Goal: Transaction & Acquisition: Purchase product/service

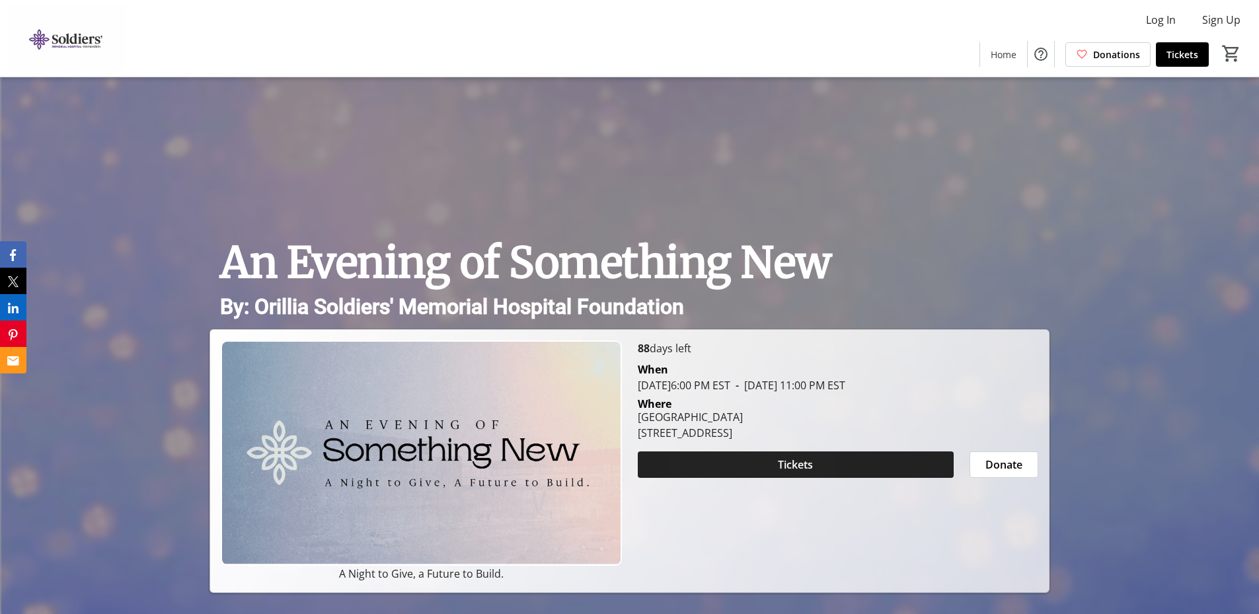
click at [727, 464] on span at bounding box center [796, 465] width 316 height 32
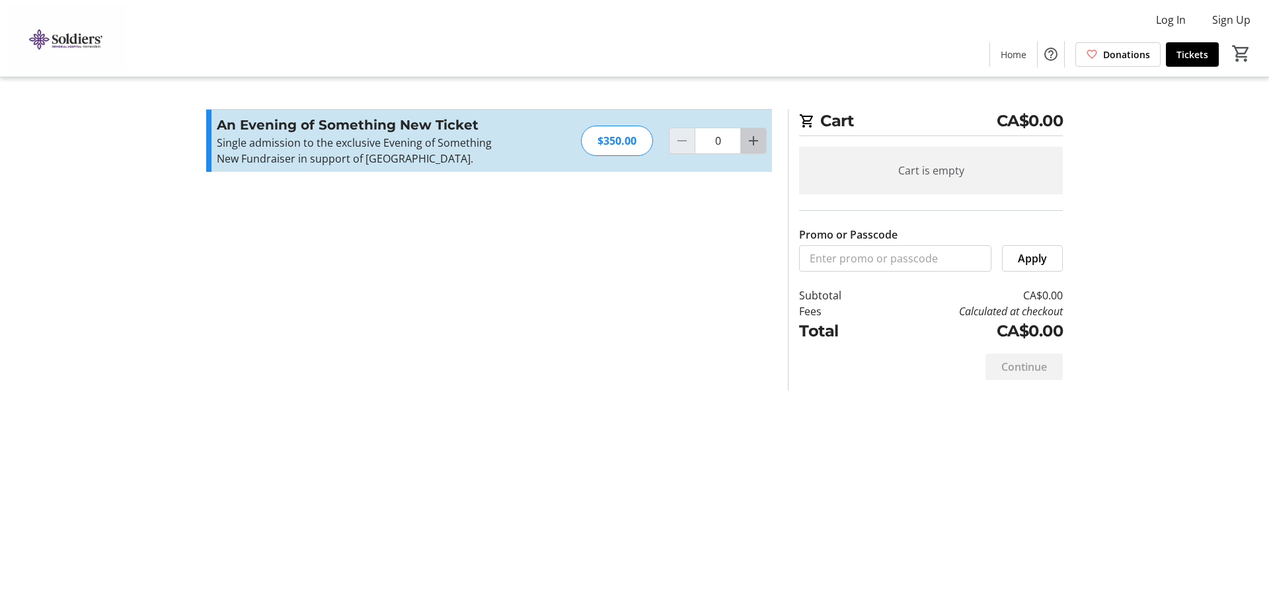
click at [753, 149] on mat-icon "Increment by one" at bounding box center [754, 141] width 16 height 16
type input "2"
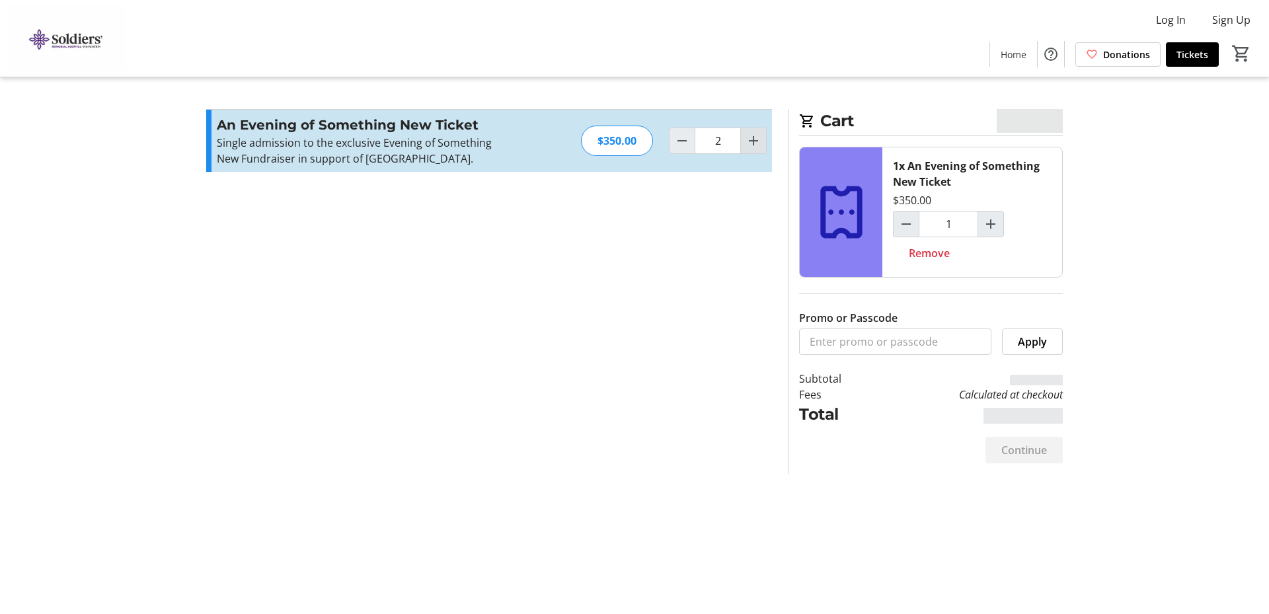
type input "2"
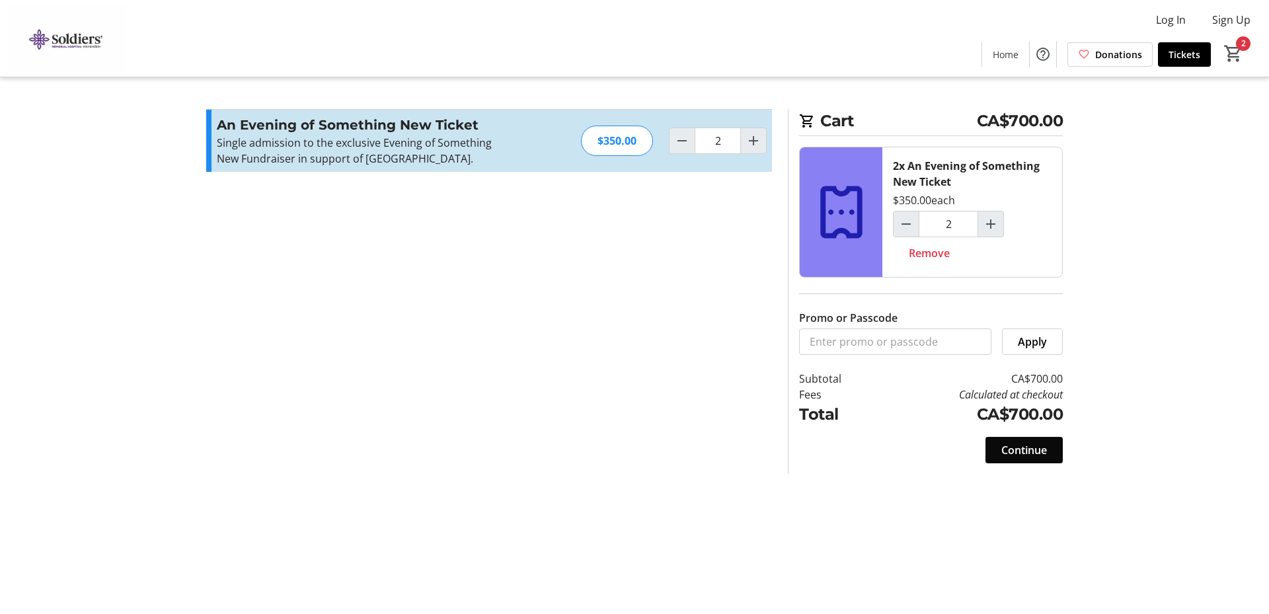
click at [1035, 454] on span "Continue" at bounding box center [1025, 450] width 46 height 16
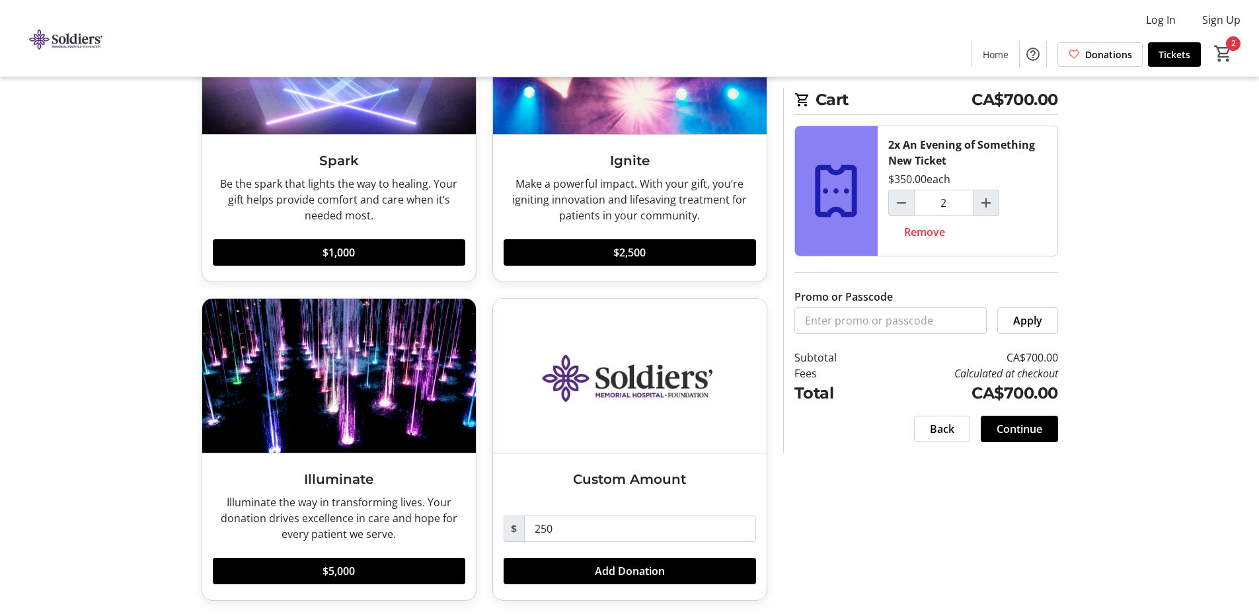
scroll to position [172, 0]
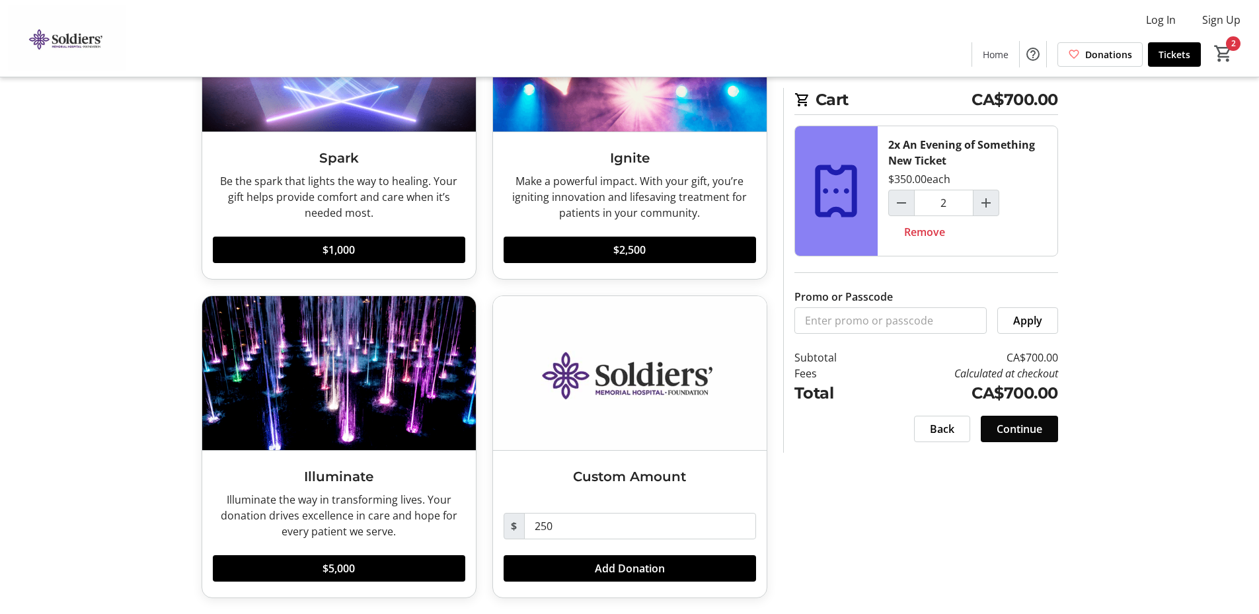
click at [1012, 430] on span "Continue" at bounding box center [1020, 429] width 46 height 16
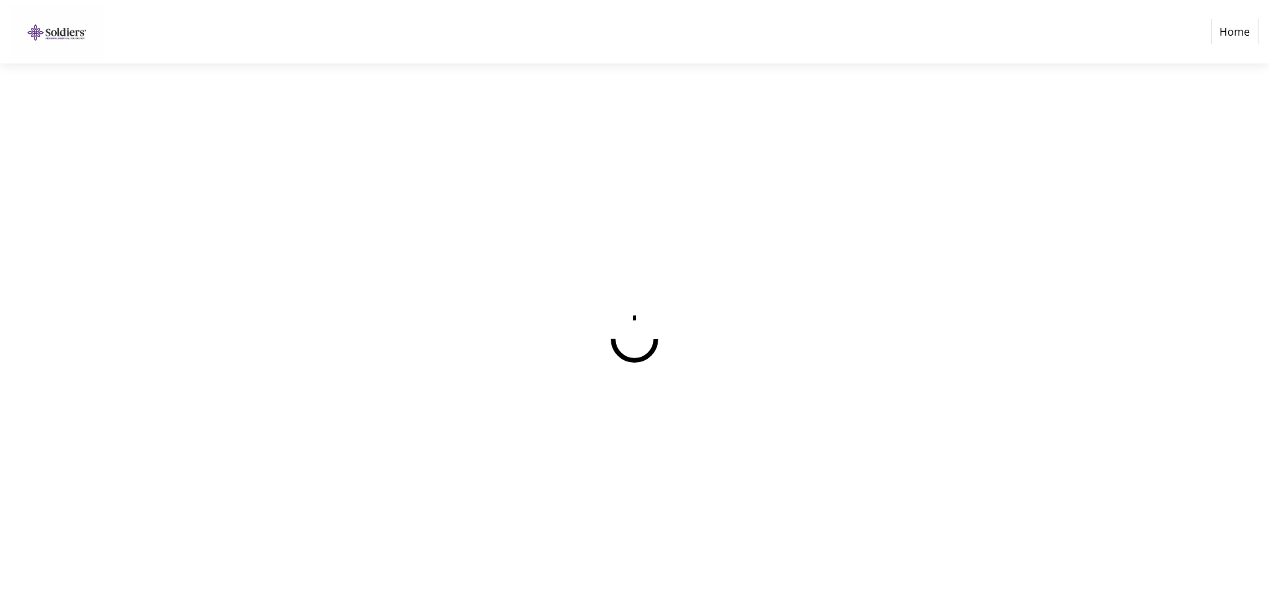
select select "CA"
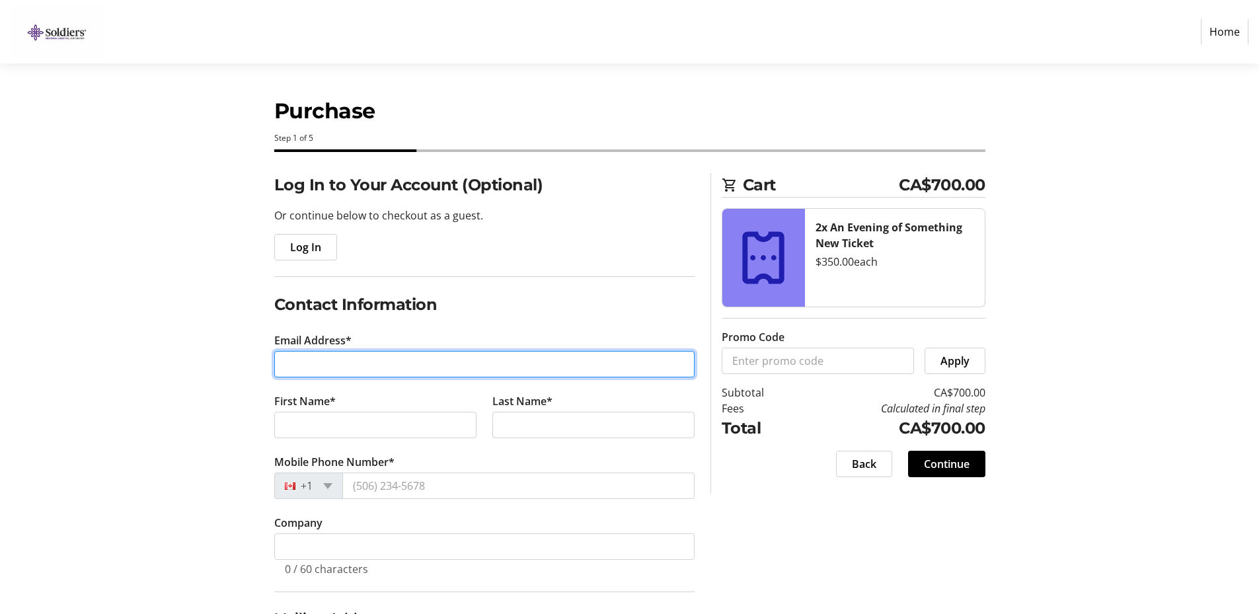
click at [346, 359] on input "Email Address*" at bounding box center [484, 364] width 420 height 26
type input "[PERSON_NAME][EMAIL_ADDRESS][DOMAIN_NAME]"
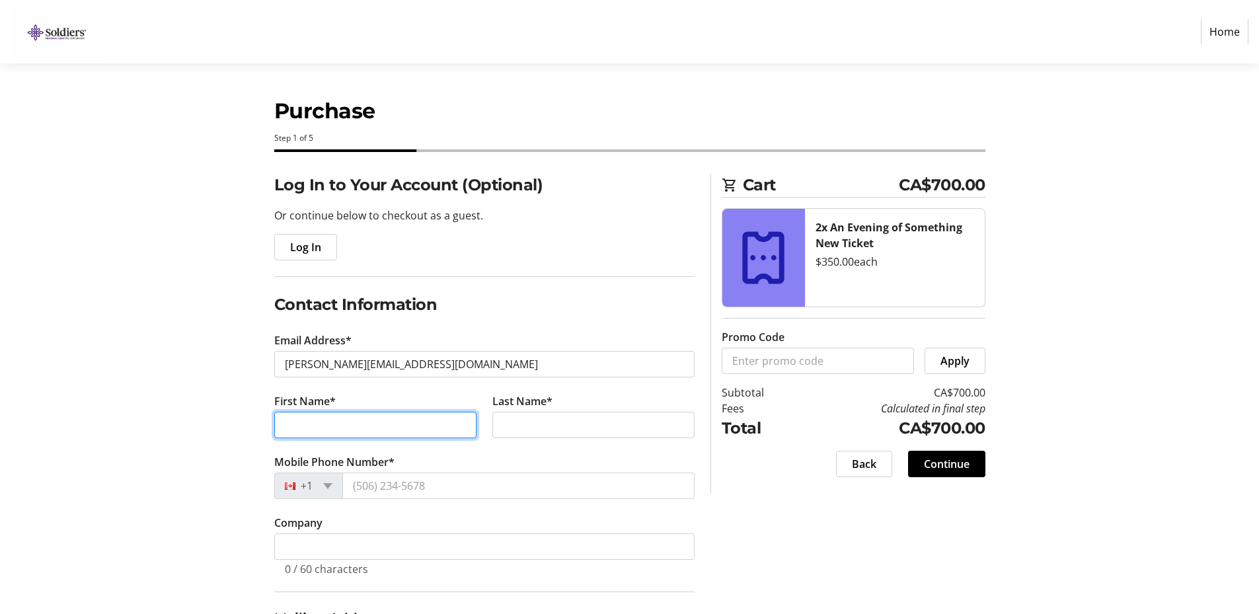
type input "[PERSON_NAME]"
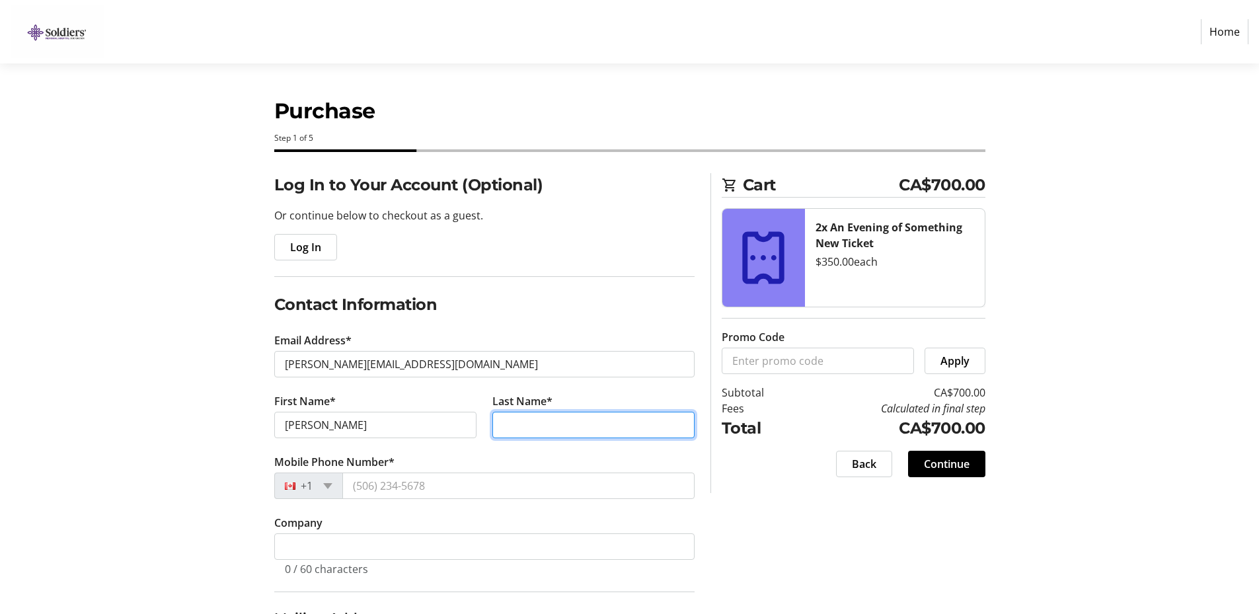
type input "Tisi"
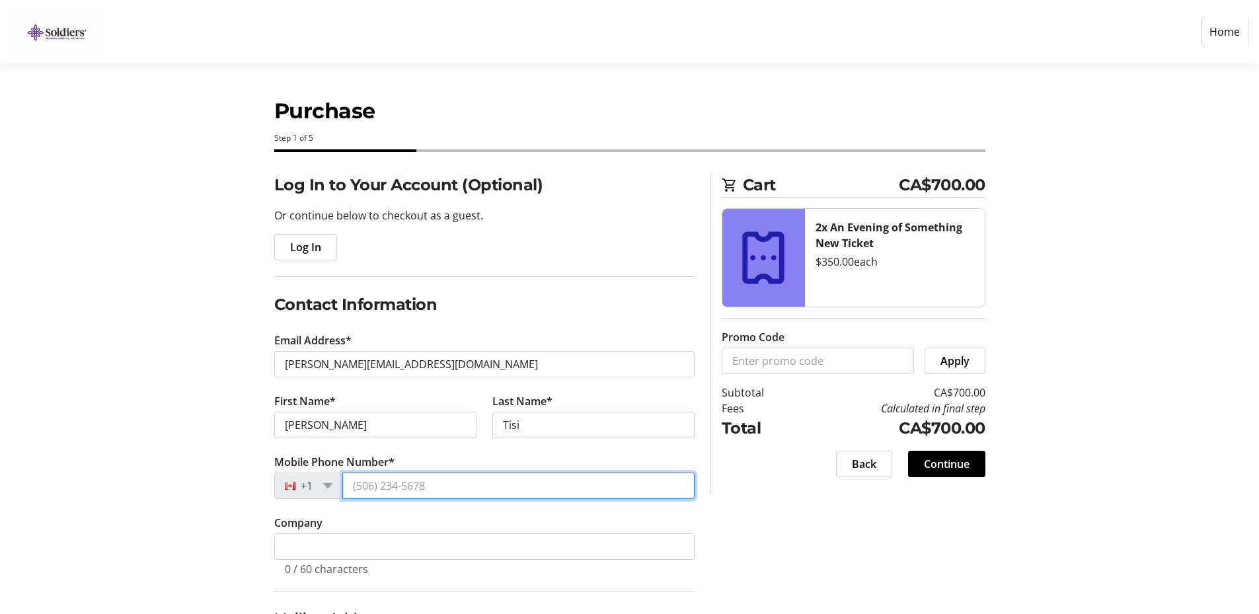
type input "[PHONE_NUMBER]"
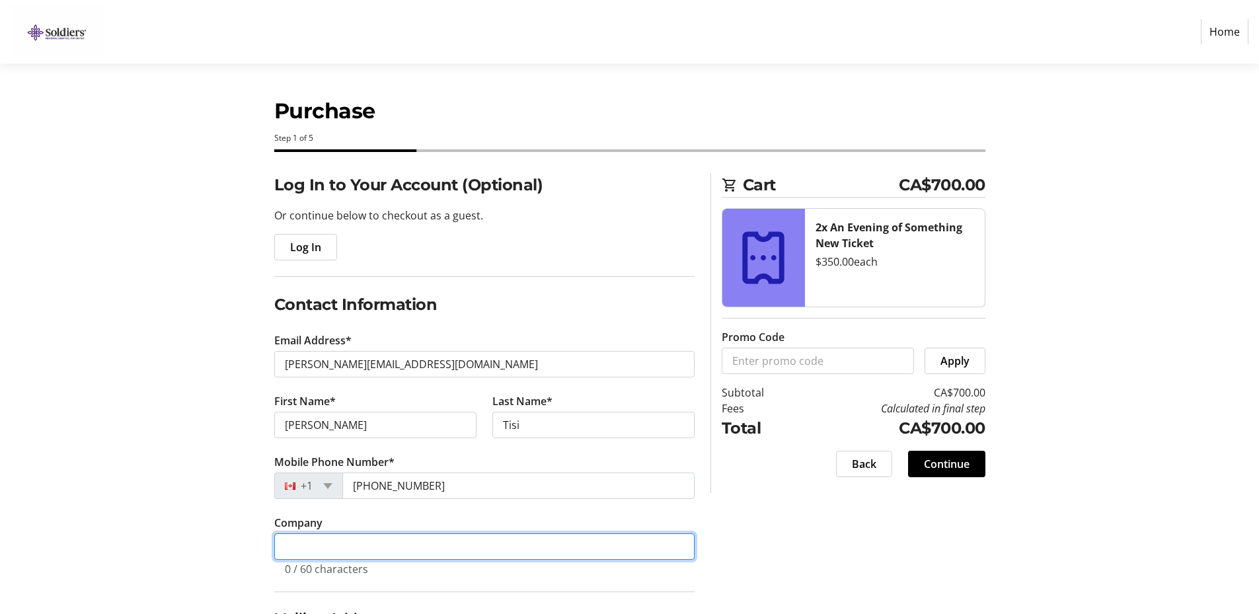
type input "[PERSON_NAME] & [PERSON_NAME] Ltd."
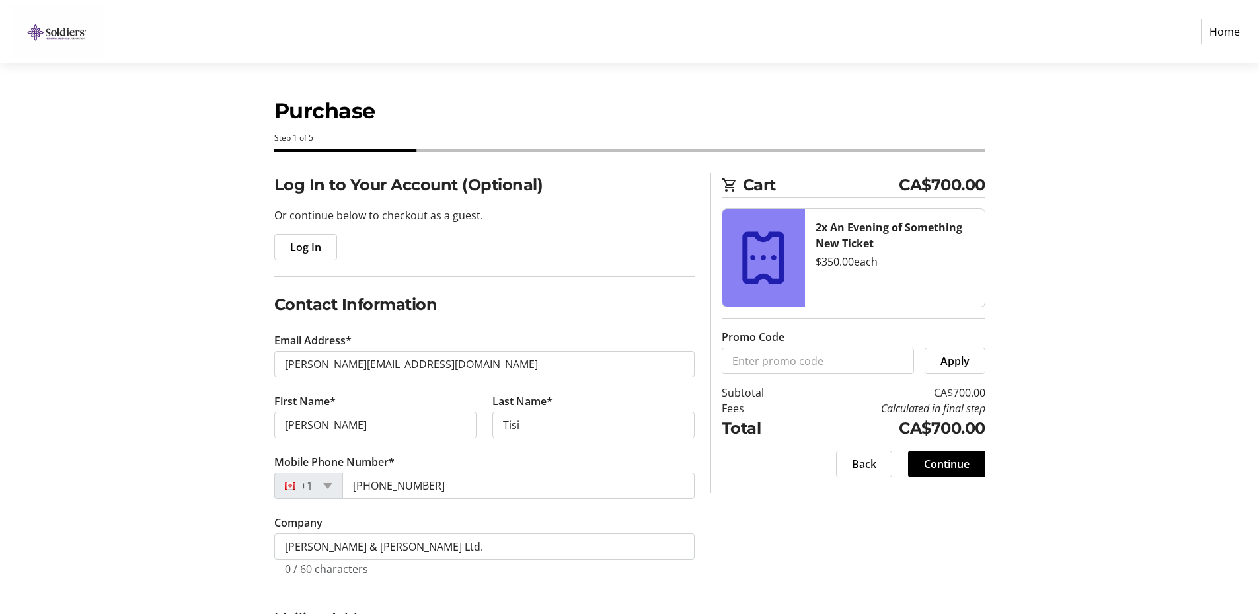
type input "Orillia"
select select "ON"
type input "L3V 3X4"
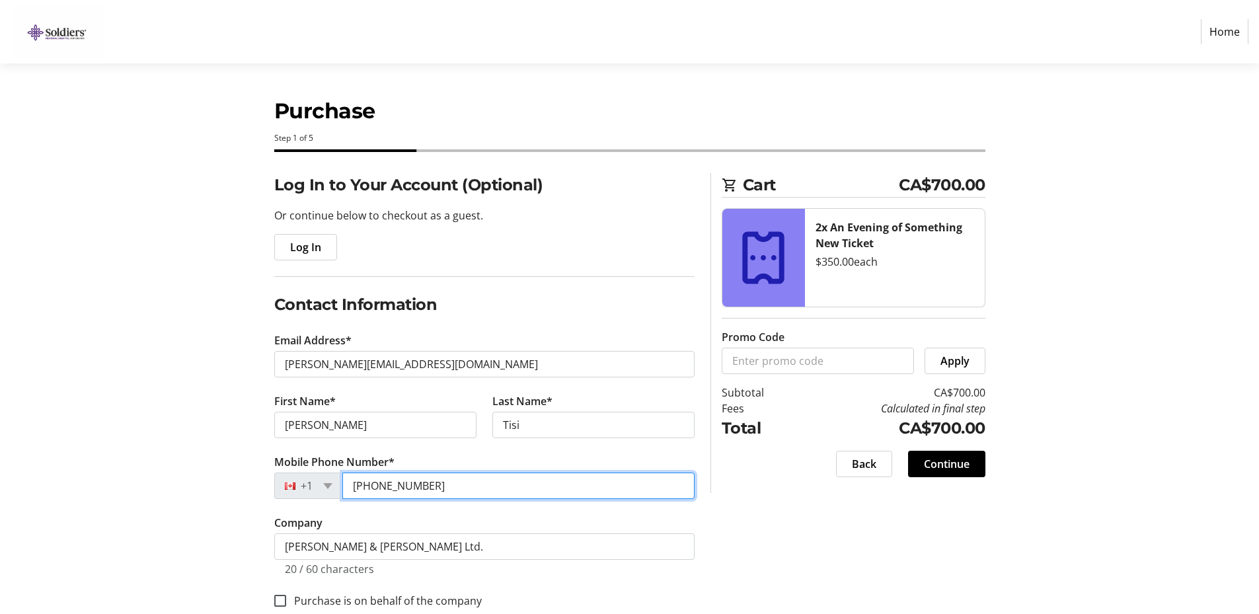
drag, startPoint x: 450, startPoint y: 475, endPoint x: 272, endPoint y: 483, distance: 177.4
click at [272, 483] on div "Log In to Your Account (Optional) Or continue below to checkout as a guest. Log…" at bounding box center [484, 519] width 436 height 692
type input "[PHONE_NUMBER]"
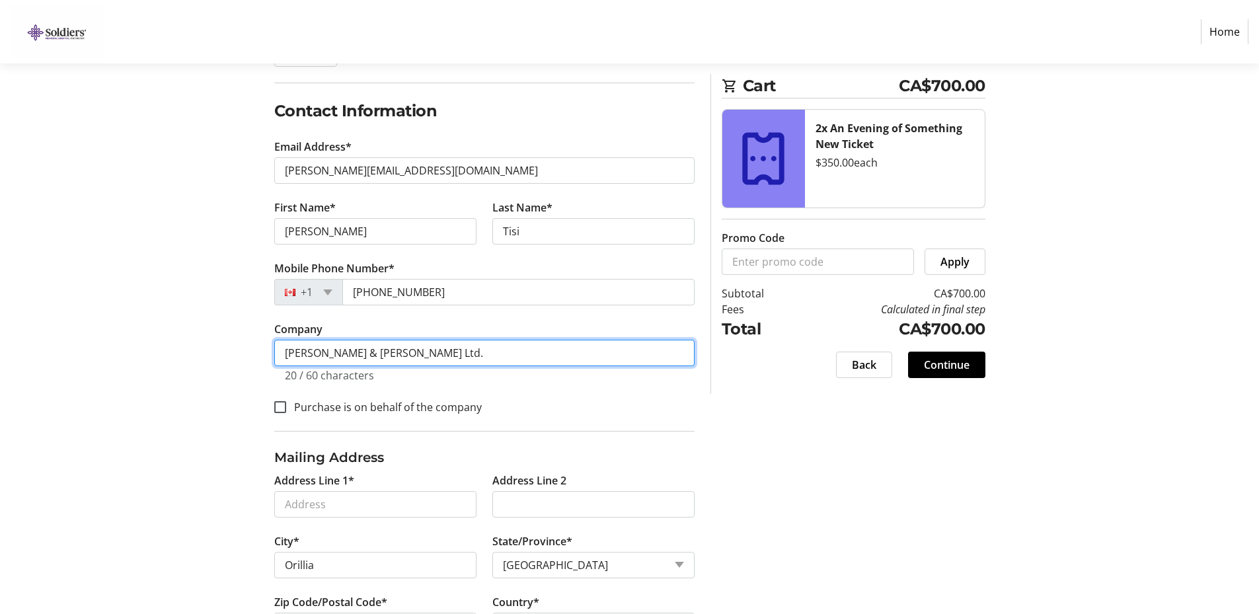
scroll to position [198, 0]
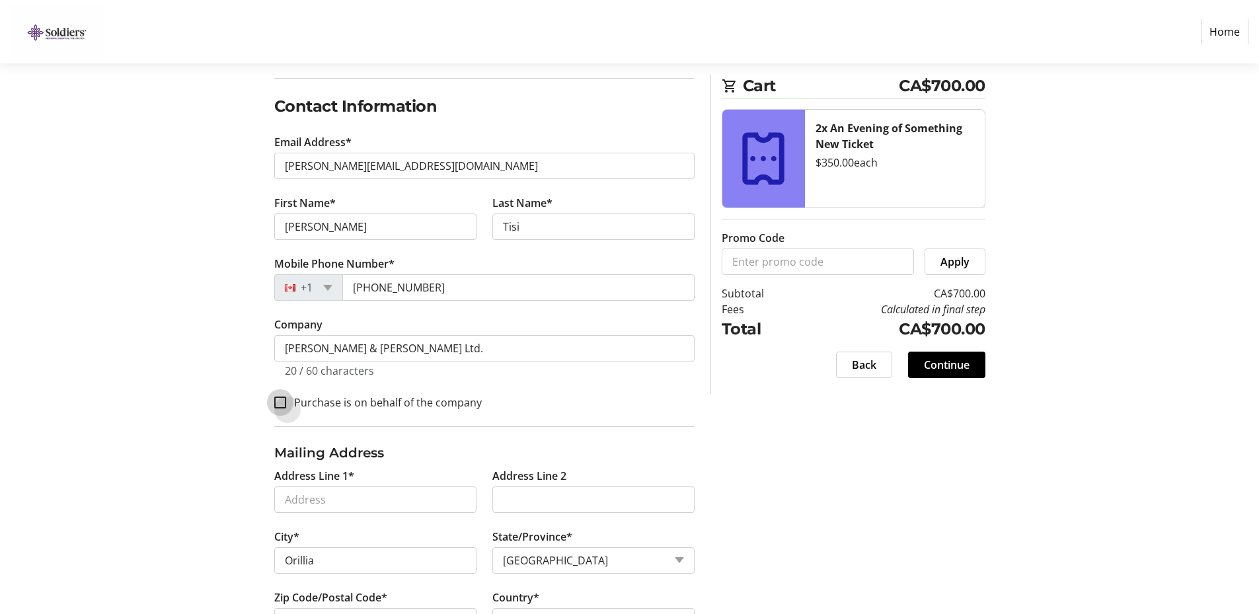
click at [281, 402] on input "Purchase is on behalf of the company" at bounding box center [280, 403] width 12 height 12
checkbox input "true"
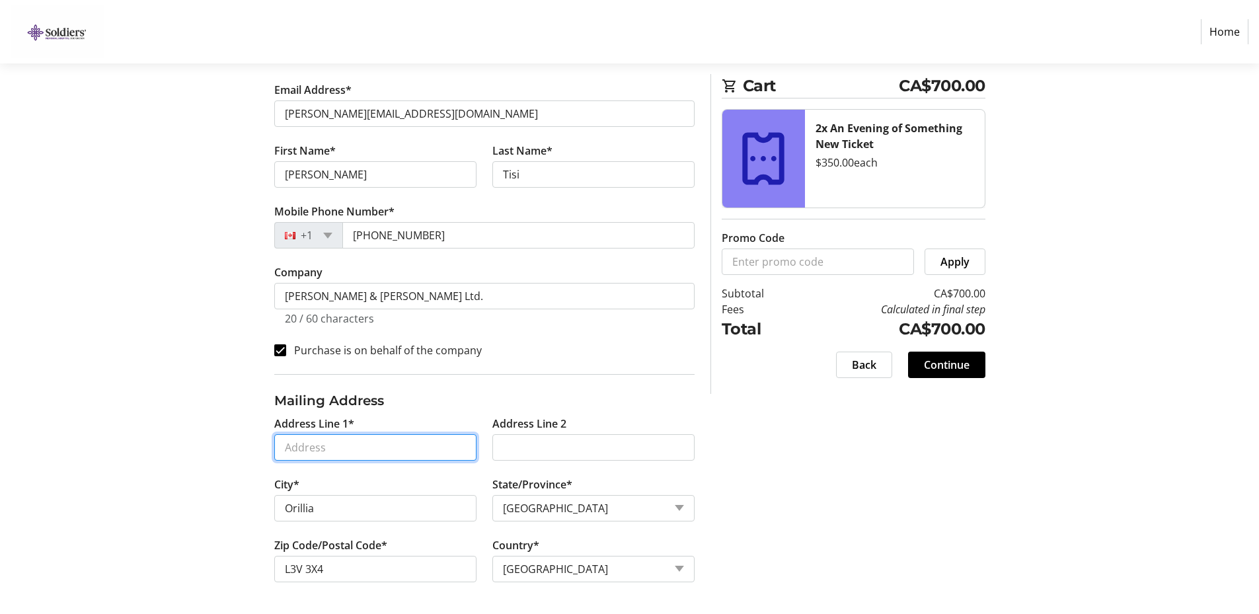
click at [322, 450] on input "Address Line 1*" at bounding box center [375, 447] width 202 height 26
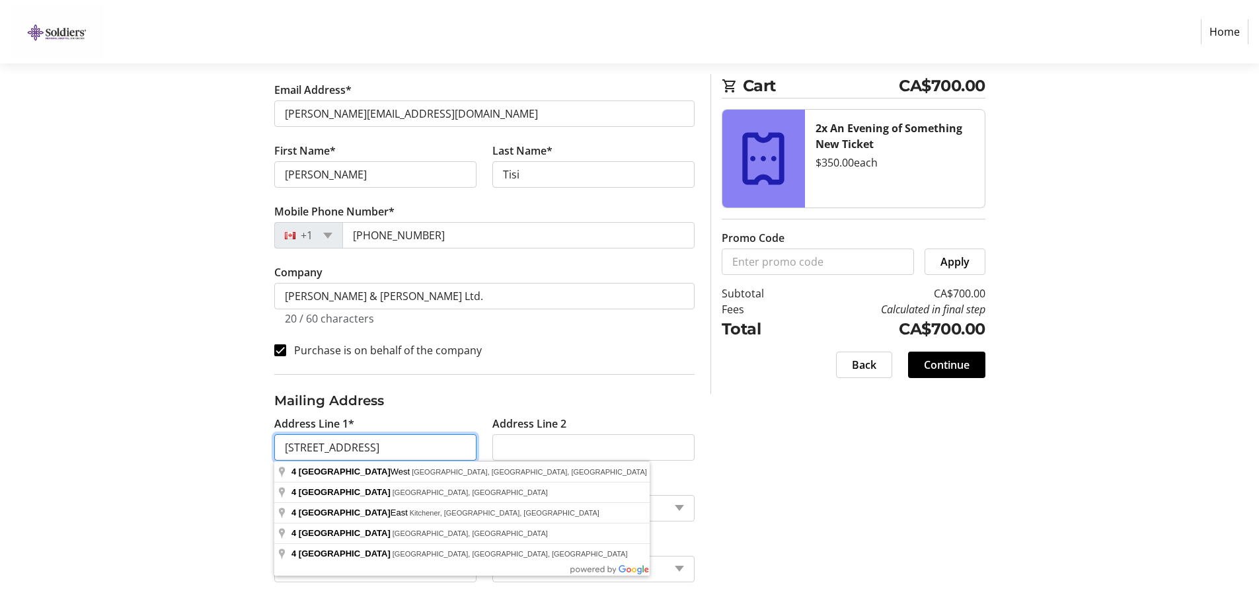
type input "[STREET_ADDRESS]"
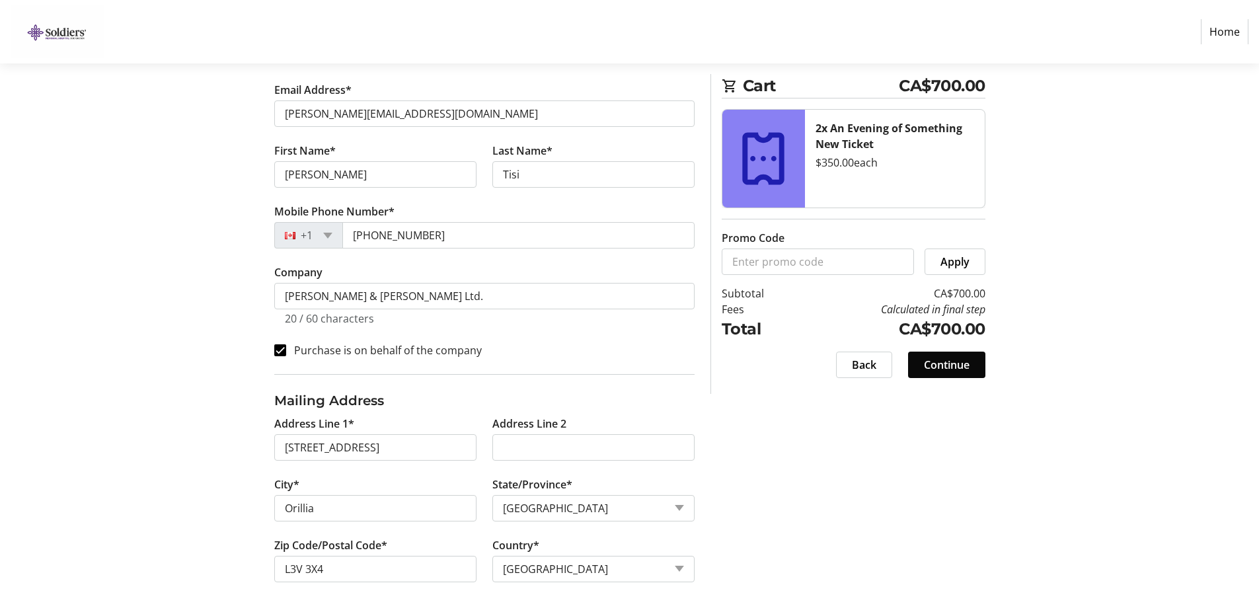
click at [943, 361] on span "Continue" at bounding box center [947, 365] width 46 height 16
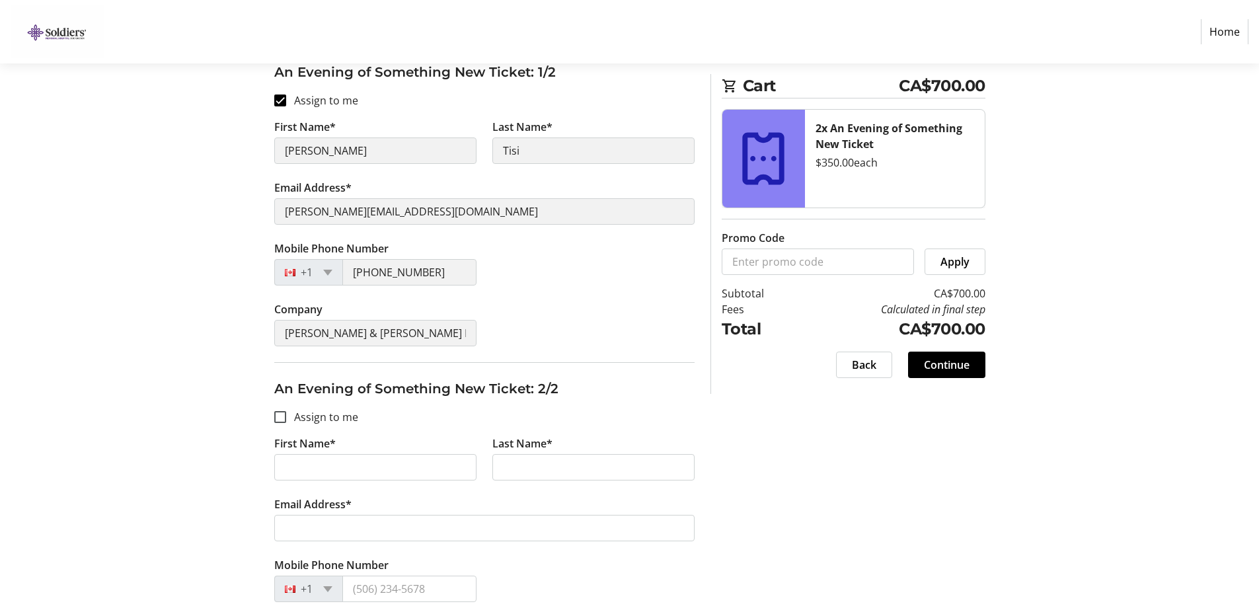
scroll to position [198, 0]
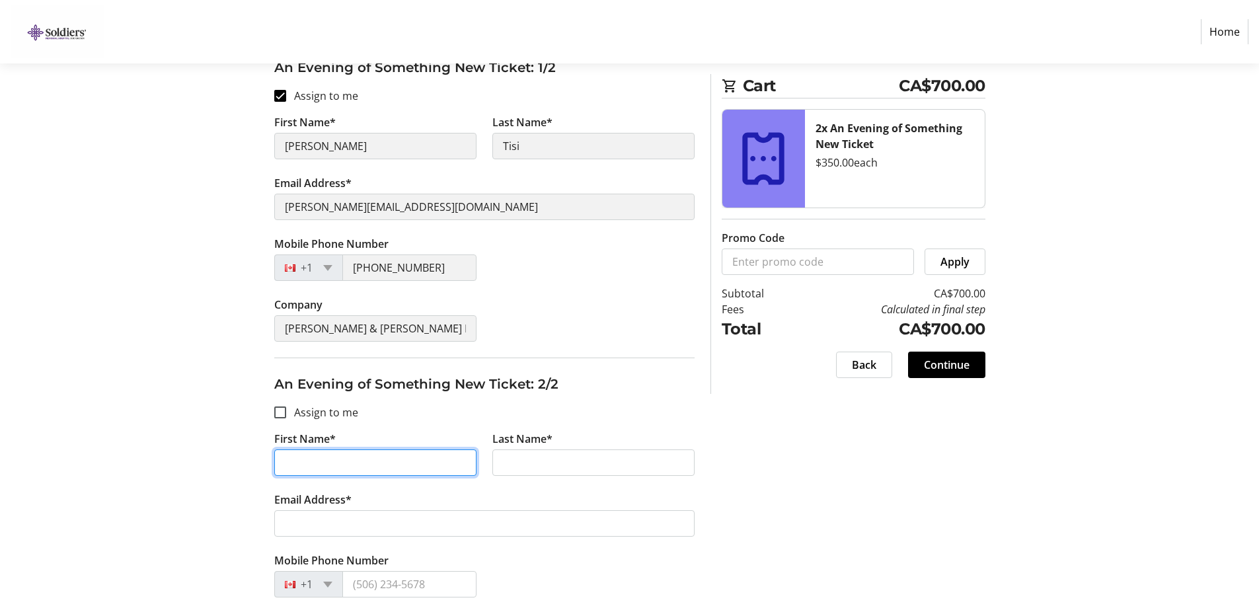
click at [298, 460] on input "First Name*" at bounding box center [375, 463] width 202 height 26
type input "[PERSON_NAME]"
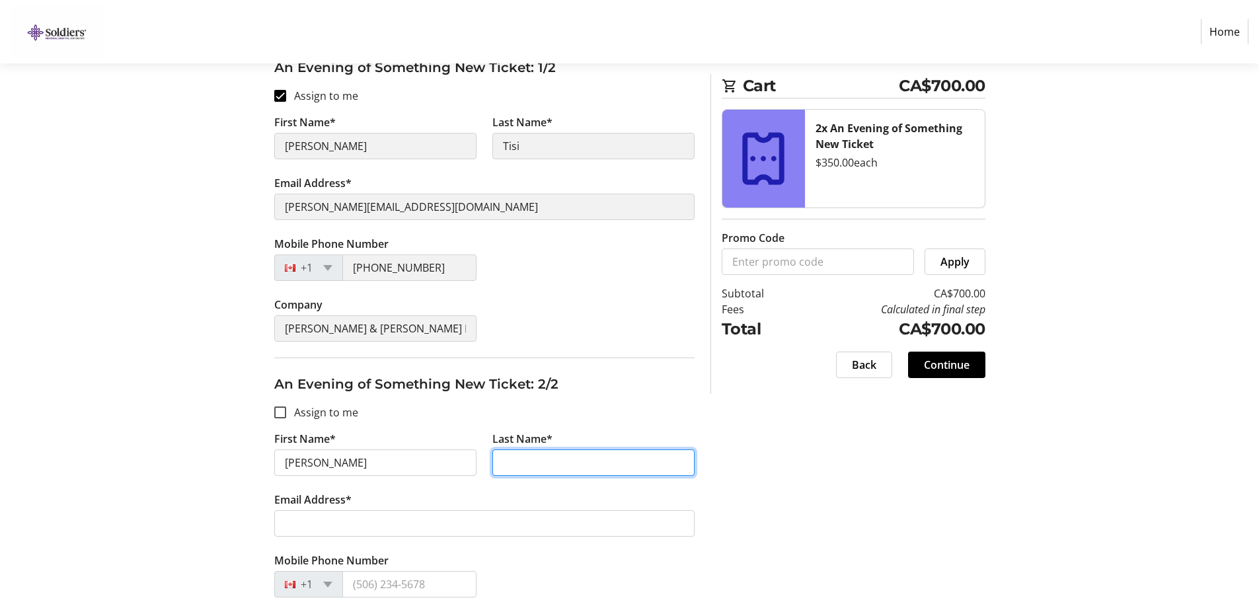
type input "Tisi"
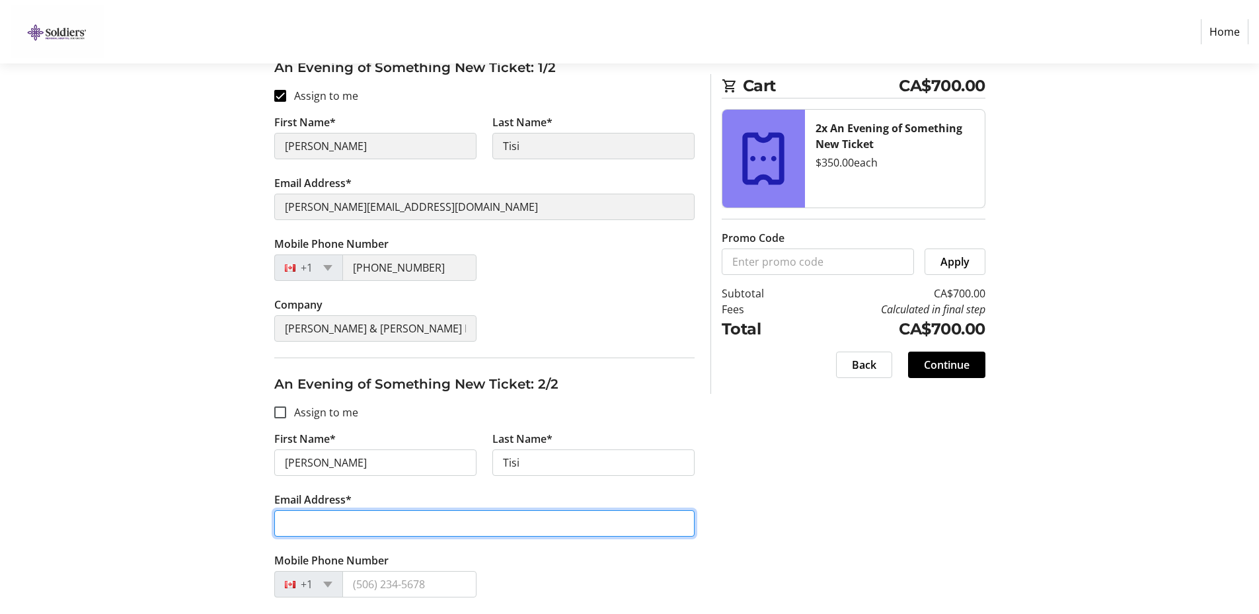
type input "[PERSON_NAME][EMAIL_ADDRESS][DOMAIN_NAME]"
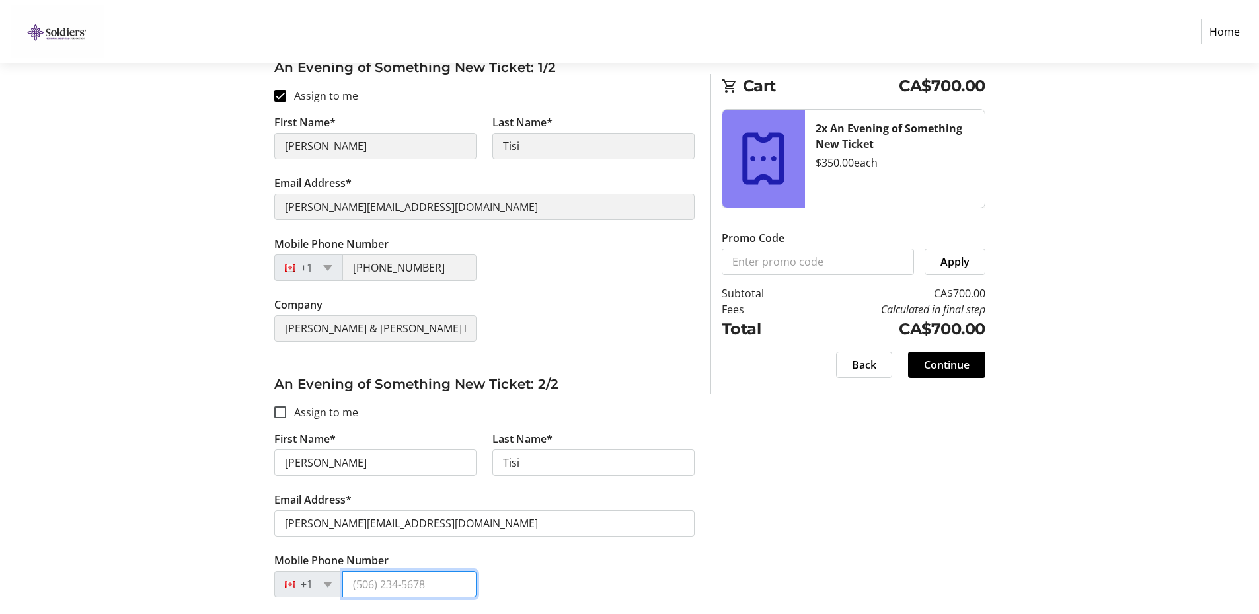
type input "[PHONE_NUMBER]"
type input "[PERSON_NAME] & [PERSON_NAME] Ltd."
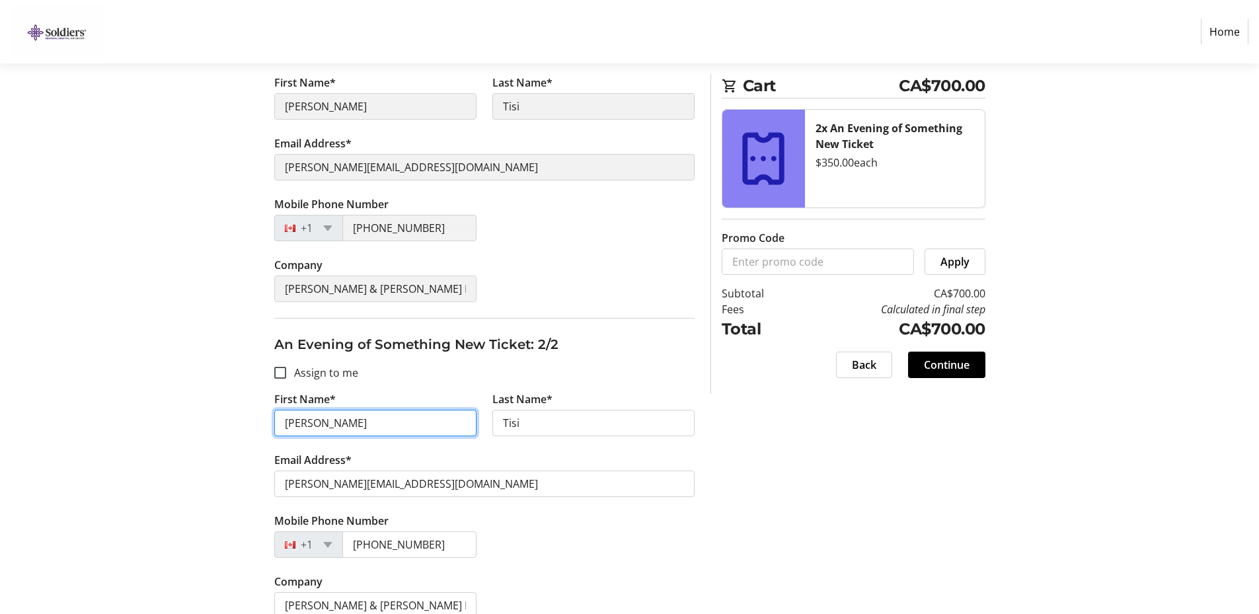
scroll to position [259, 0]
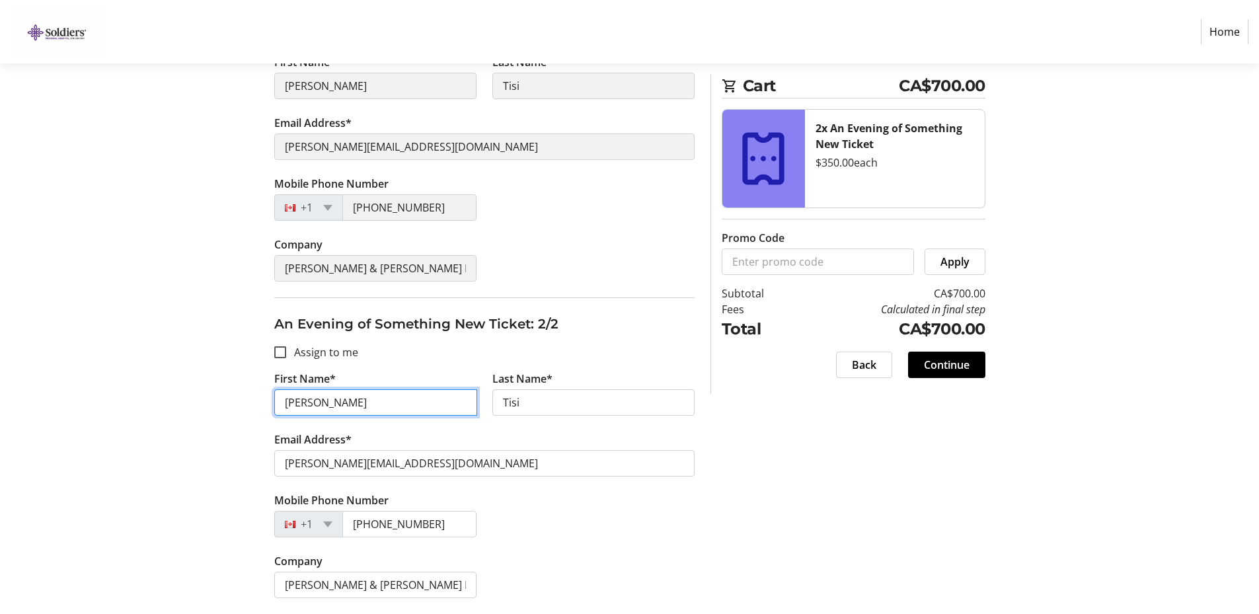
drag, startPoint x: 335, startPoint y: 405, endPoint x: 196, endPoint y: 397, distance: 139.7
click at [196, 398] on div "Assign Tickets Enter details for each attendee so that they receive their ticke…" at bounding box center [630, 264] width 873 height 699
type input "[PERSON_NAME]"
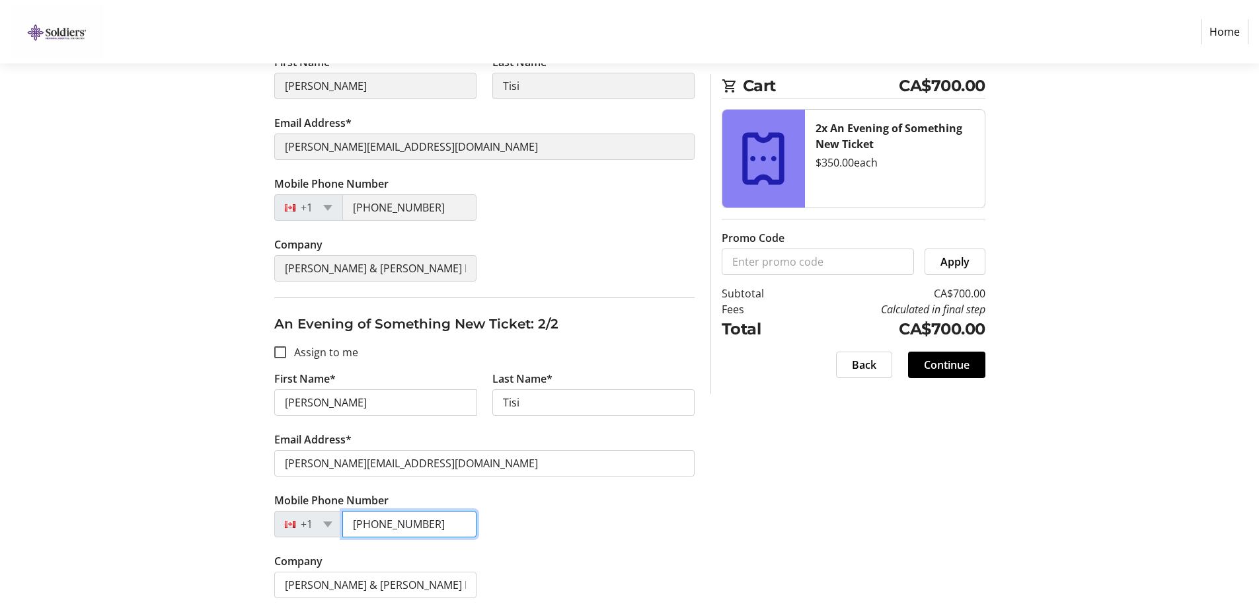
drag, startPoint x: 435, startPoint y: 522, endPoint x: 247, endPoint y: 547, distance: 190.1
click at [248, 551] on div "Assign Tickets Enter details for each attendee so that they receive their ticke…" at bounding box center [630, 264] width 873 height 699
type input "[PHONE_NUMBER]"
click at [943, 368] on span "Continue" at bounding box center [947, 365] width 46 height 16
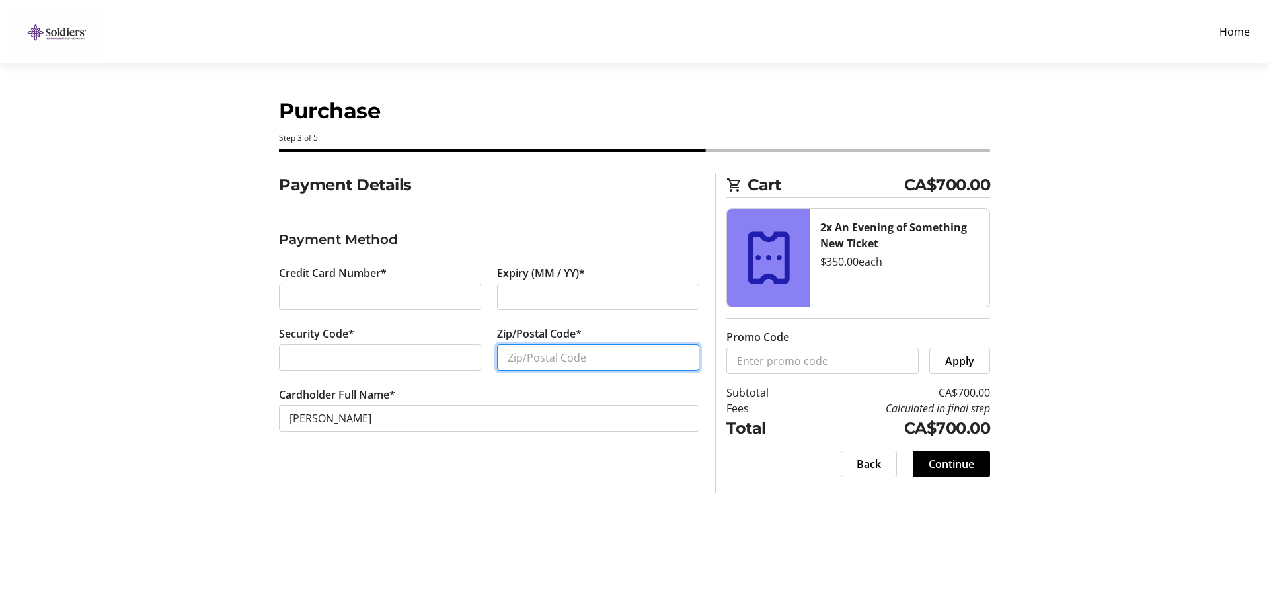
click at [555, 356] on input "Zip/Postal Code*" at bounding box center [598, 357] width 202 height 26
type input "l3v3x4"
click at [977, 461] on span at bounding box center [951, 464] width 77 height 32
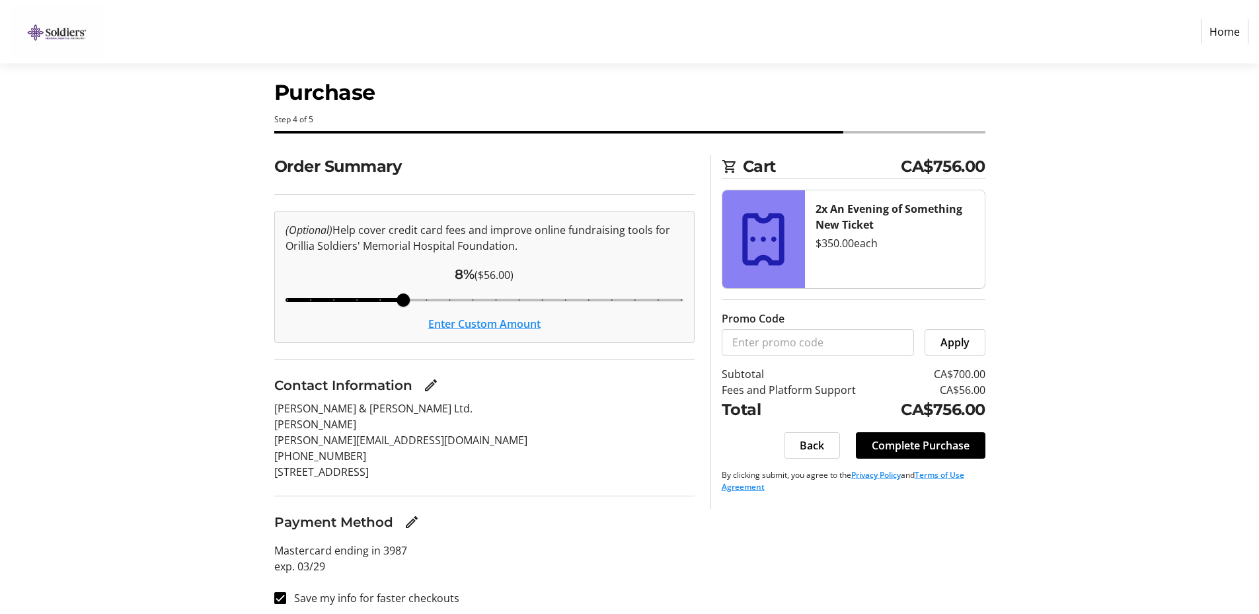
scroll to position [26, 0]
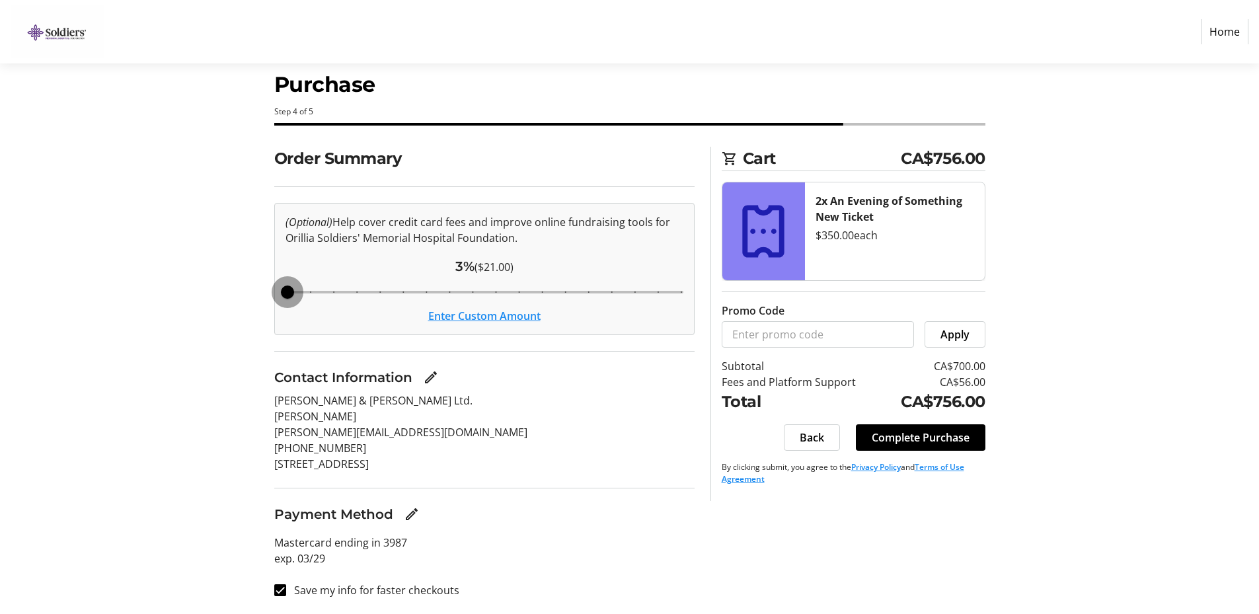
drag, startPoint x: 406, startPoint y: 292, endPoint x: 284, endPoint y: 299, distance: 121.9
type input "3"
click at [284, 299] on input "Cover fees percentage" at bounding box center [485, 292] width 426 height 29
click at [499, 319] on button "Enter Custom Amount" at bounding box center [484, 316] width 112 height 16
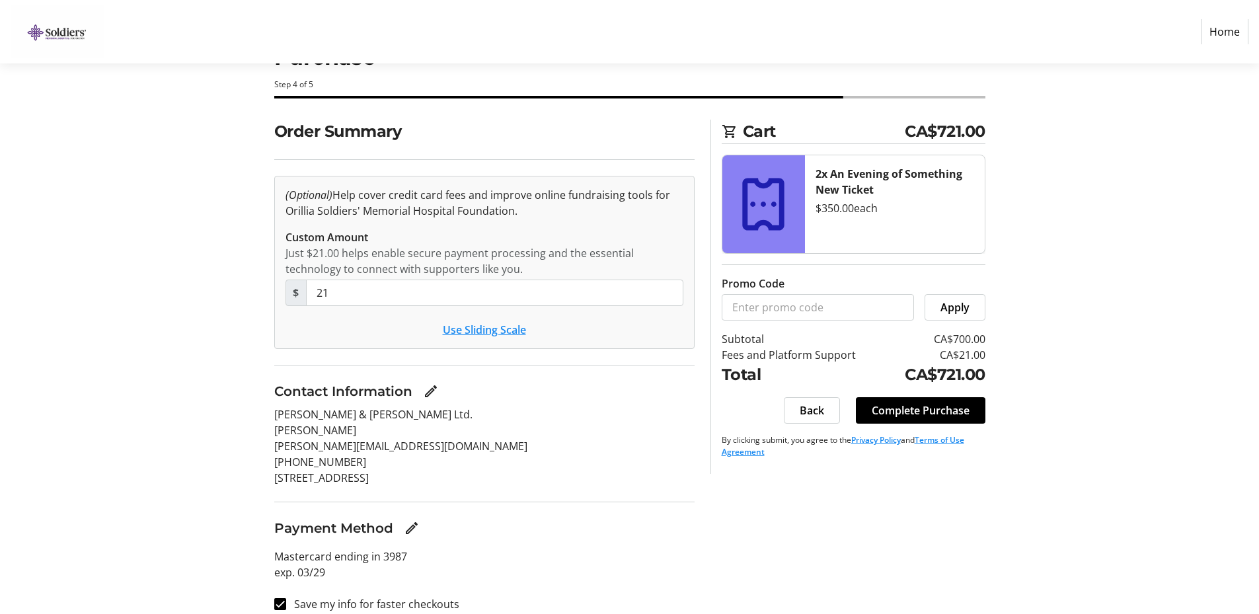
scroll to position [67, 0]
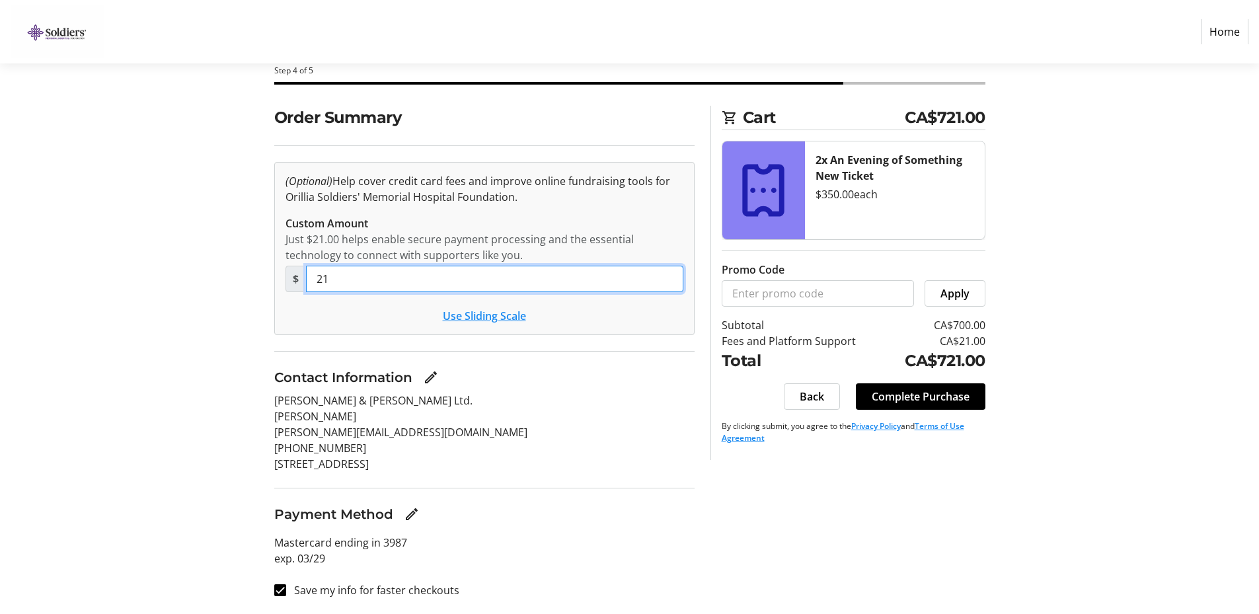
drag, startPoint x: 337, startPoint y: 281, endPoint x: 235, endPoint y: 280, distance: 101.8
click at [235, 280] on div "Order Summary (Optional) Help cover credit card fees and improve online fundrai…" at bounding box center [630, 360] width 873 height 508
type input "2"
type input "0"
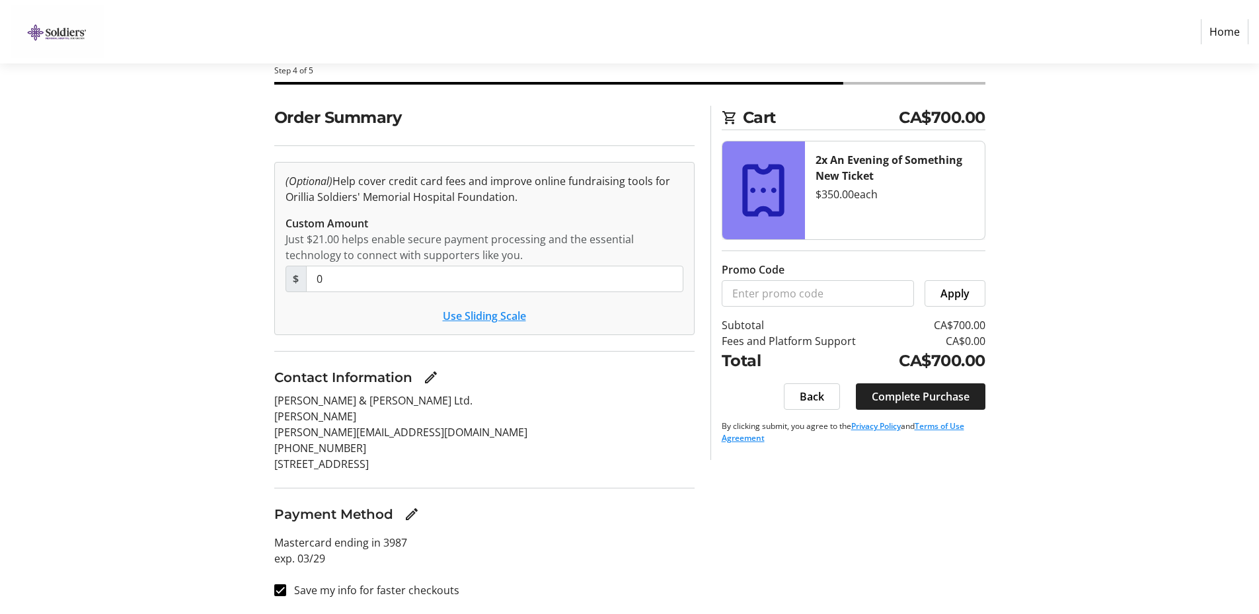
click at [948, 392] on span "Complete Purchase" at bounding box center [921, 397] width 98 height 16
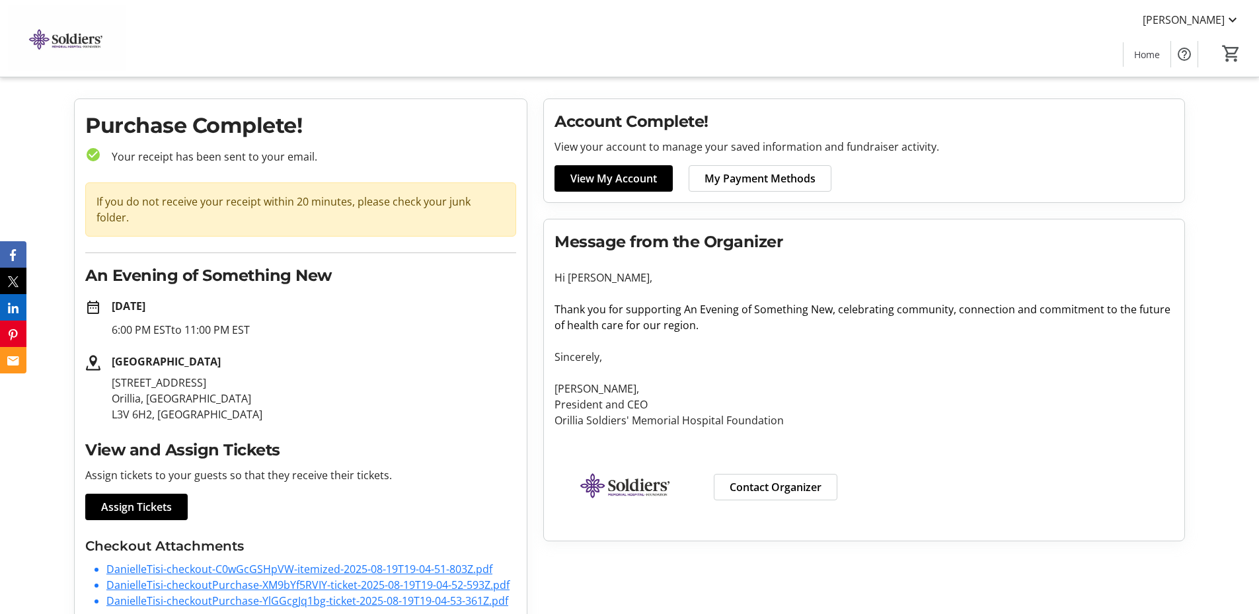
scroll to position [33, 0]
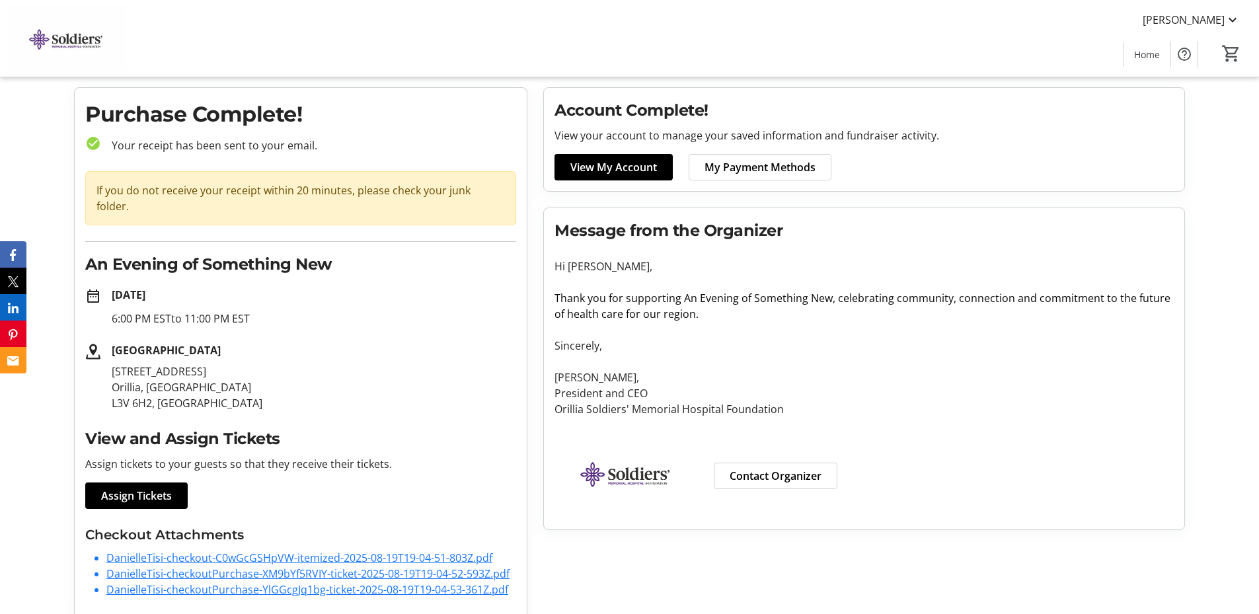
click at [136, 488] on span "Assign Tickets" at bounding box center [136, 496] width 71 height 16
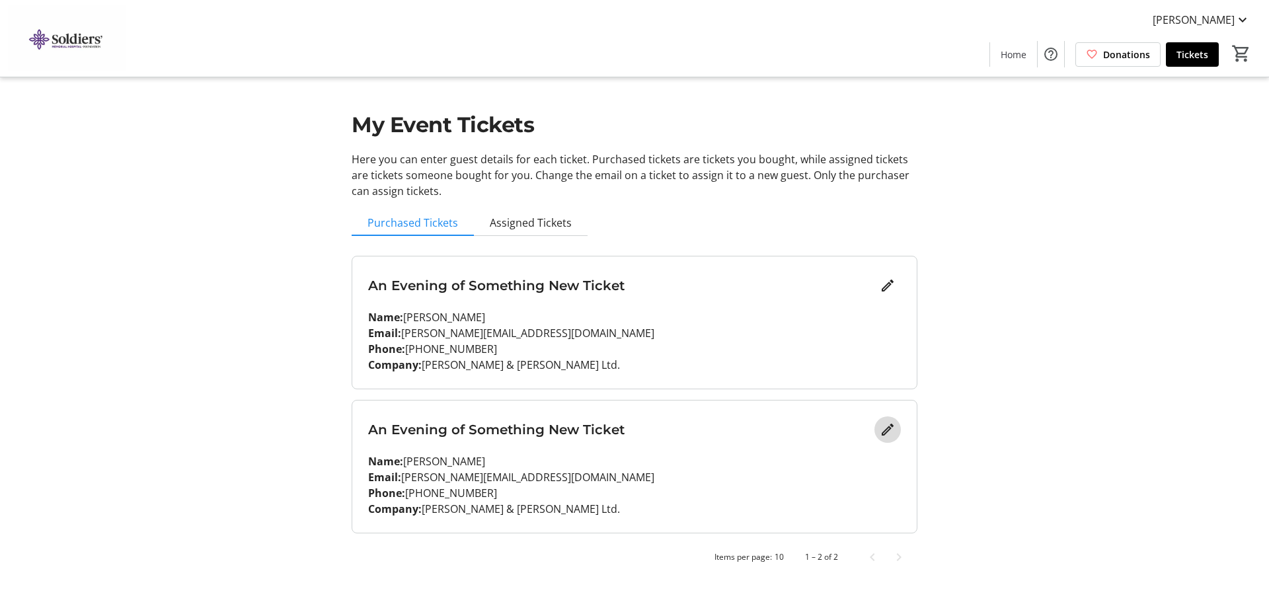
click at [893, 426] on mat-icon "Edit" at bounding box center [888, 430] width 16 height 16
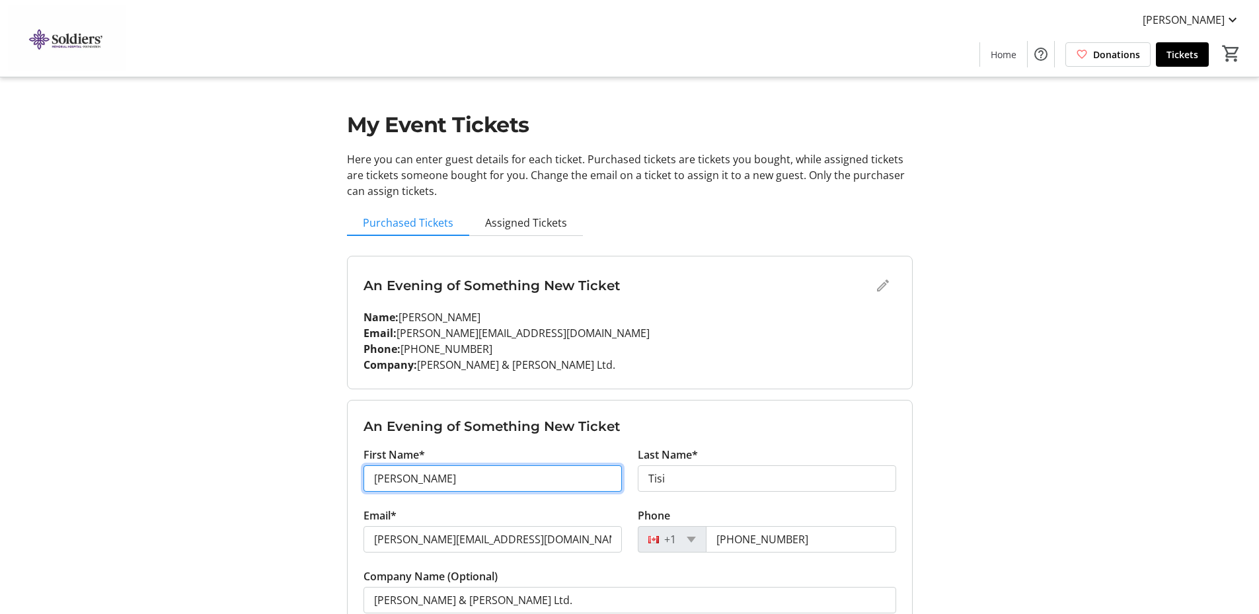
drag, startPoint x: 389, startPoint y: 481, endPoint x: 194, endPoint y: 447, distance: 198.7
click at [200, 453] on div "My Event Tickets Here you can enter guest details for each ticket. Purchased ti…" at bounding box center [630, 368] width 873 height 736
type input "[PERSON_NAME]"
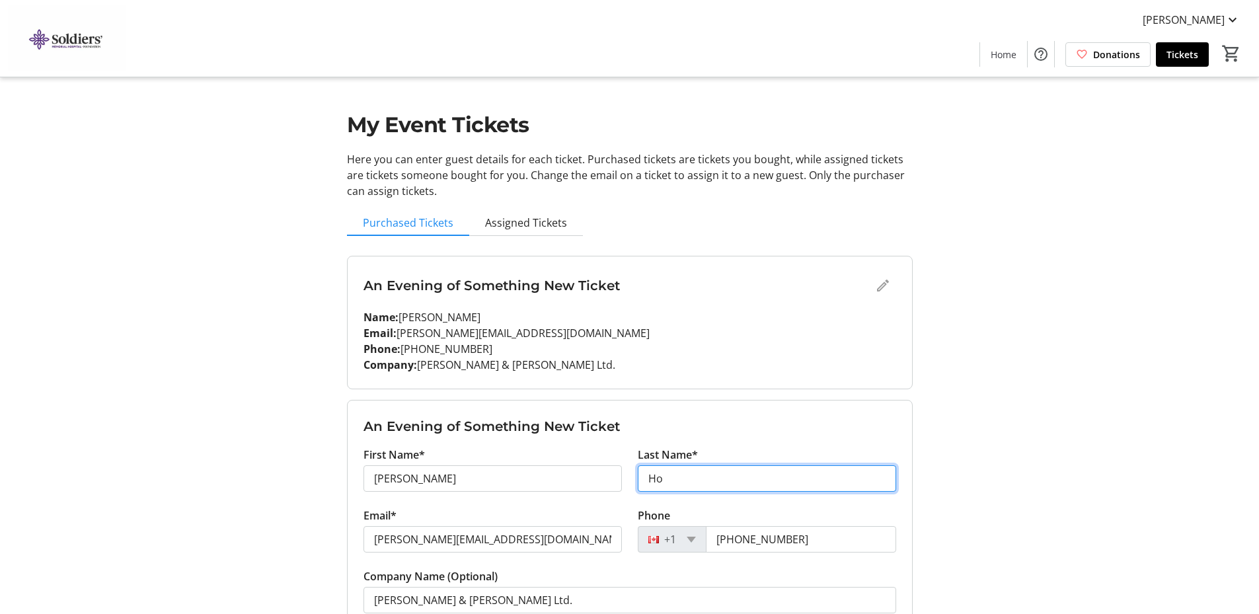
type input "Holenski"
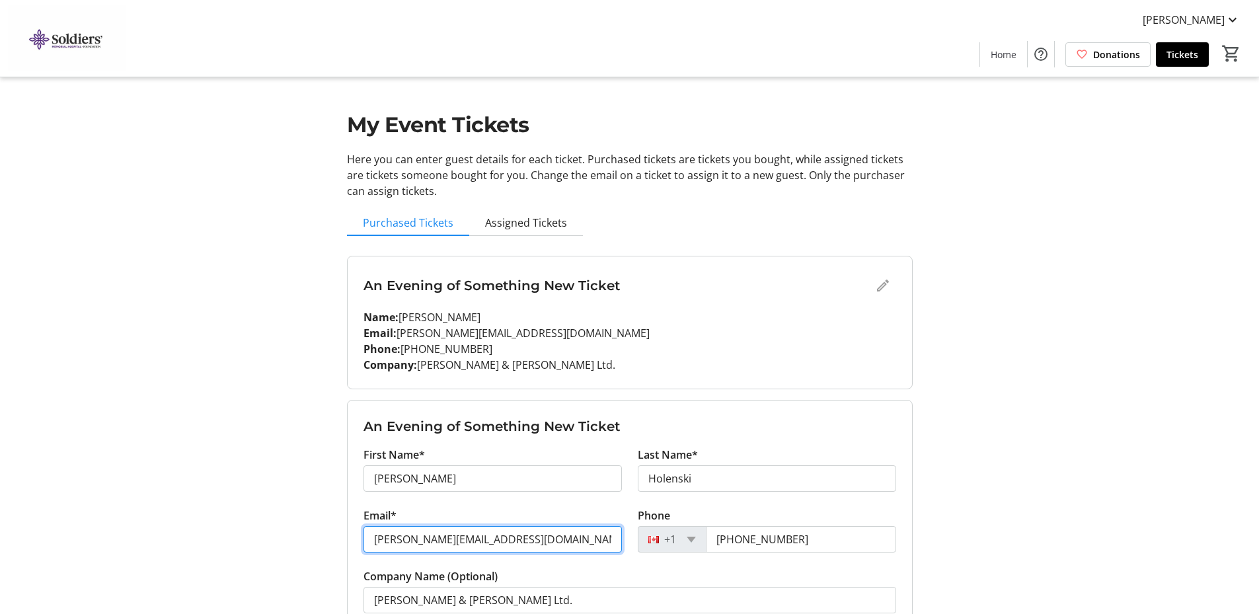
type input "[PERSON_NAME][EMAIL_ADDRESS][DOMAIN_NAME]"
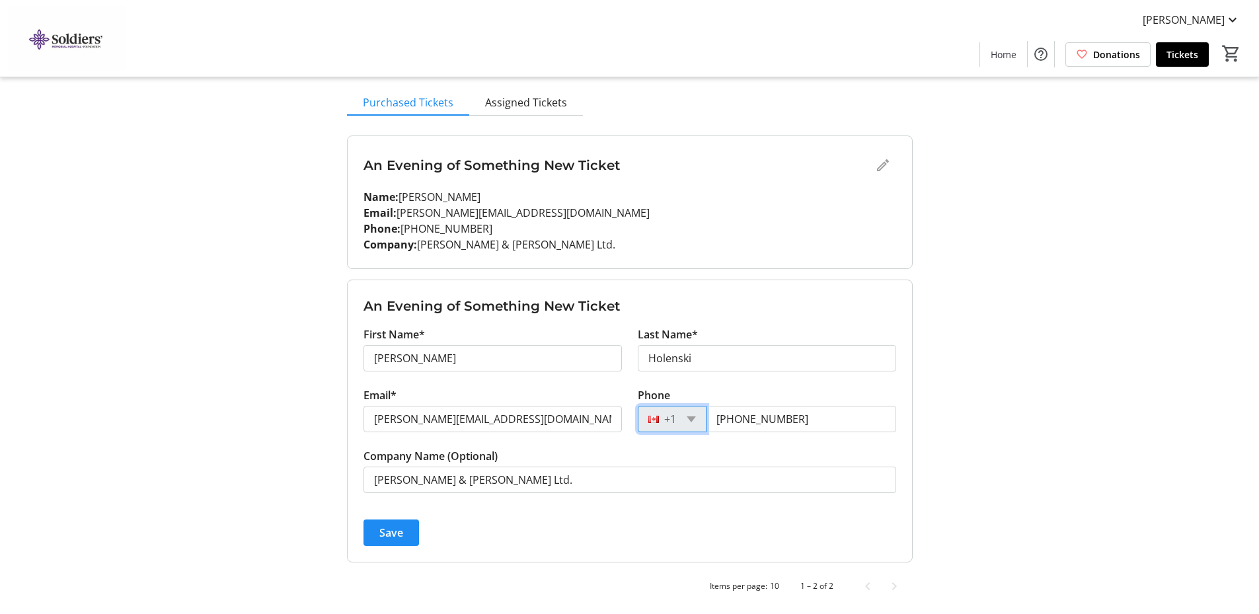
scroll to position [122, 0]
click at [398, 532] on span "Save" at bounding box center [391, 532] width 24 height 16
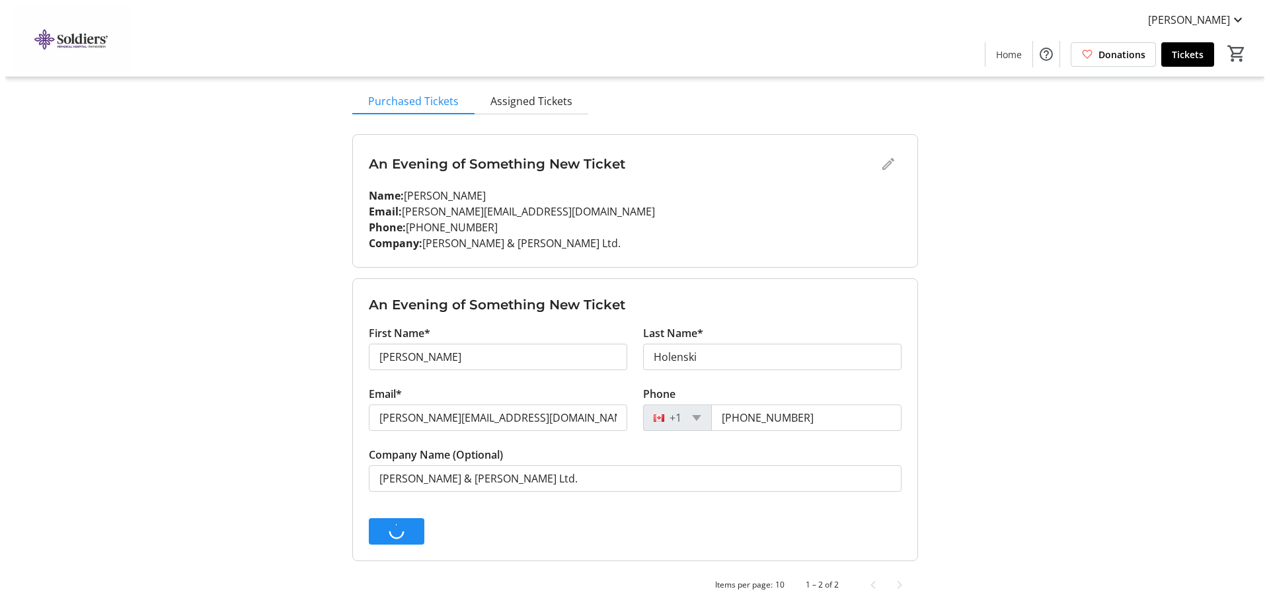
scroll to position [0, 0]
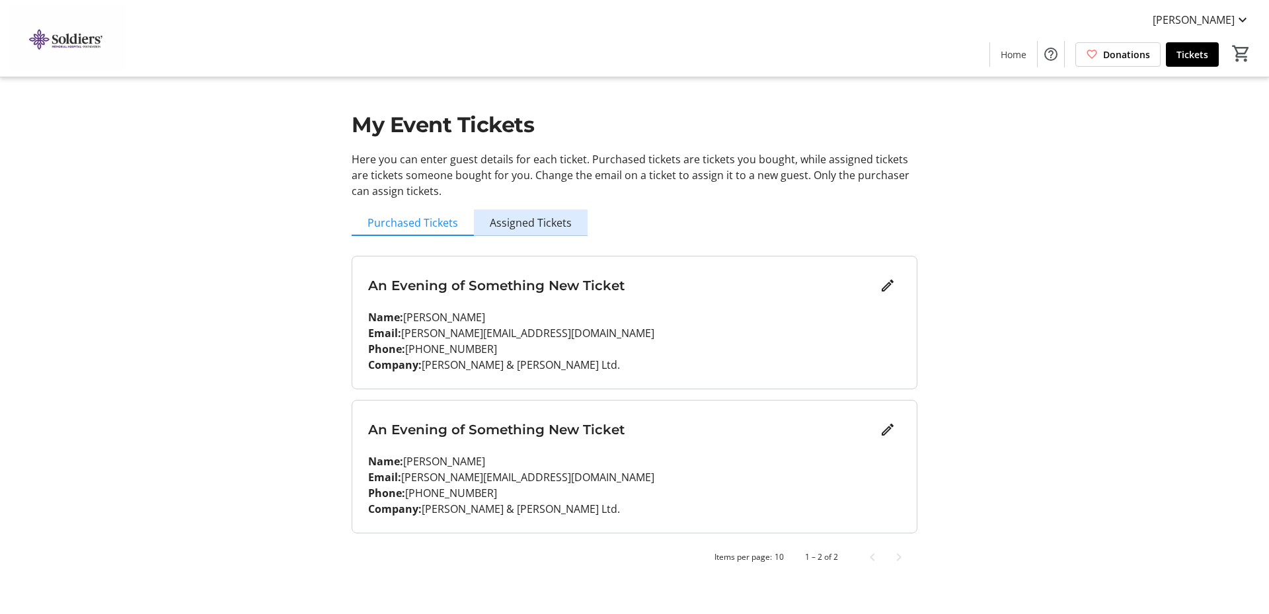
click at [547, 219] on span "Assigned Tickets" at bounding box center [531, 223] width 82 height 11
